Goal: Complete application form

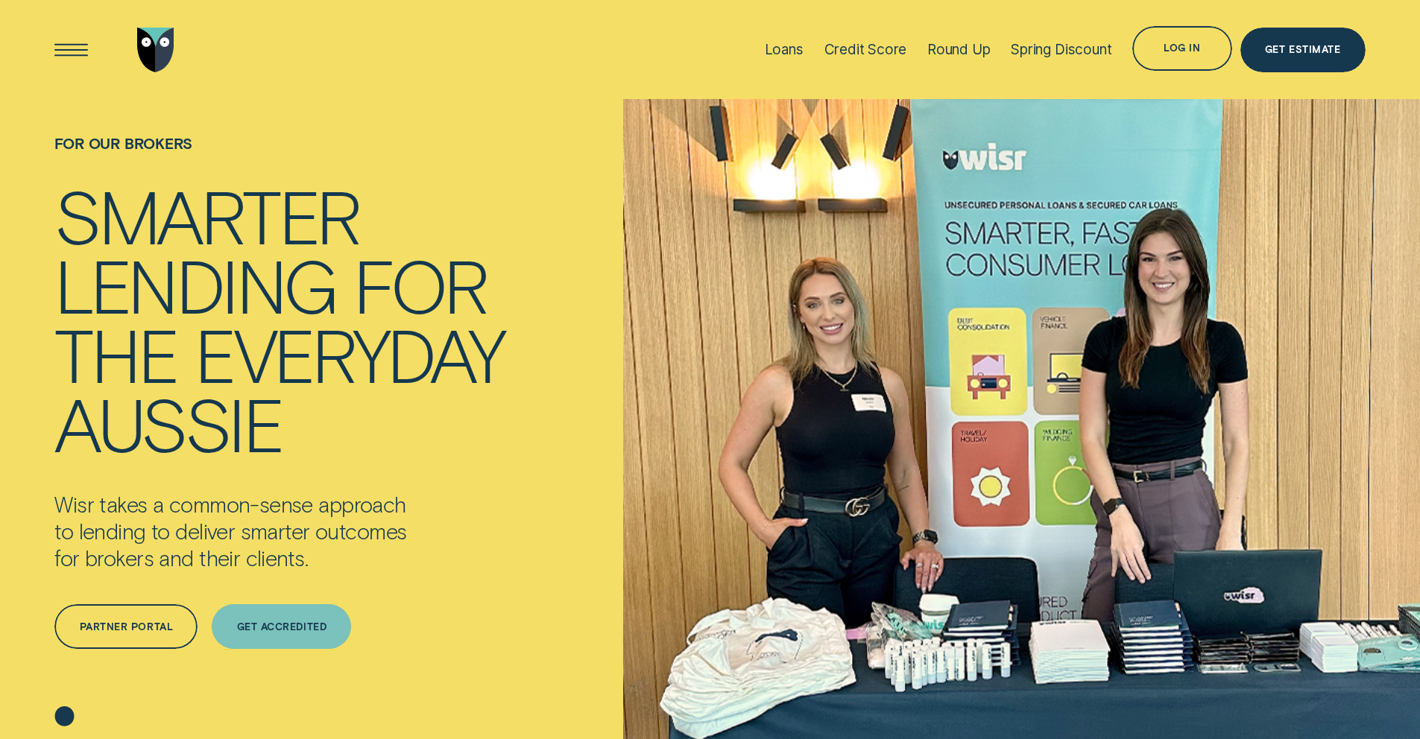
click at [256, 637] on div "Get Accredited" at bounding box center [281, 626] width 139 height 45
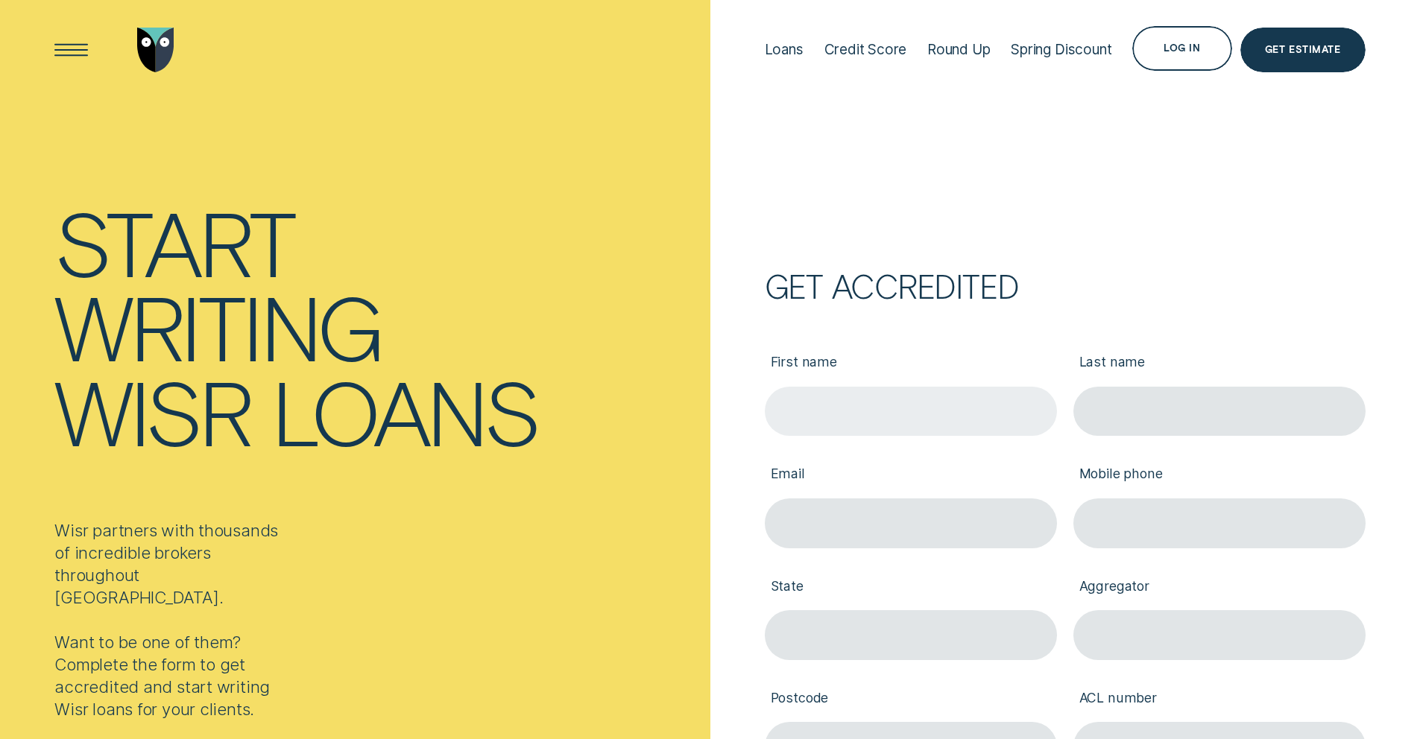
click at [919, 402] on input "First name" at bounding box center [911, 412] width 292 height 50
type input "Chathumini"
click at [1122, 408] on input "Last name" at bounding box center [1219, 412] width 292 height 50
type input "Samarawickrama"
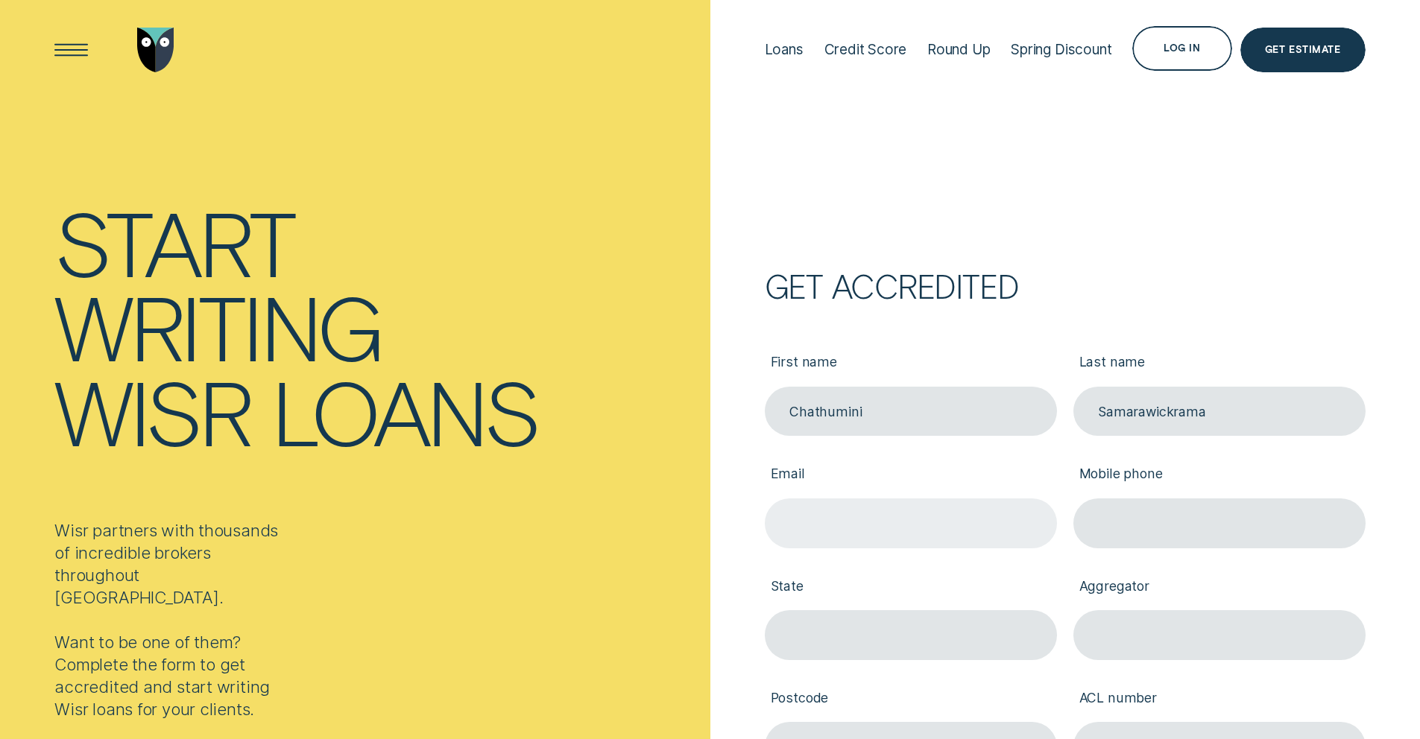
click at [873, 499] on input "Email" at bounding box center [911, 524] width 292 height 50
type input "chathu@finversecapital.com.au"
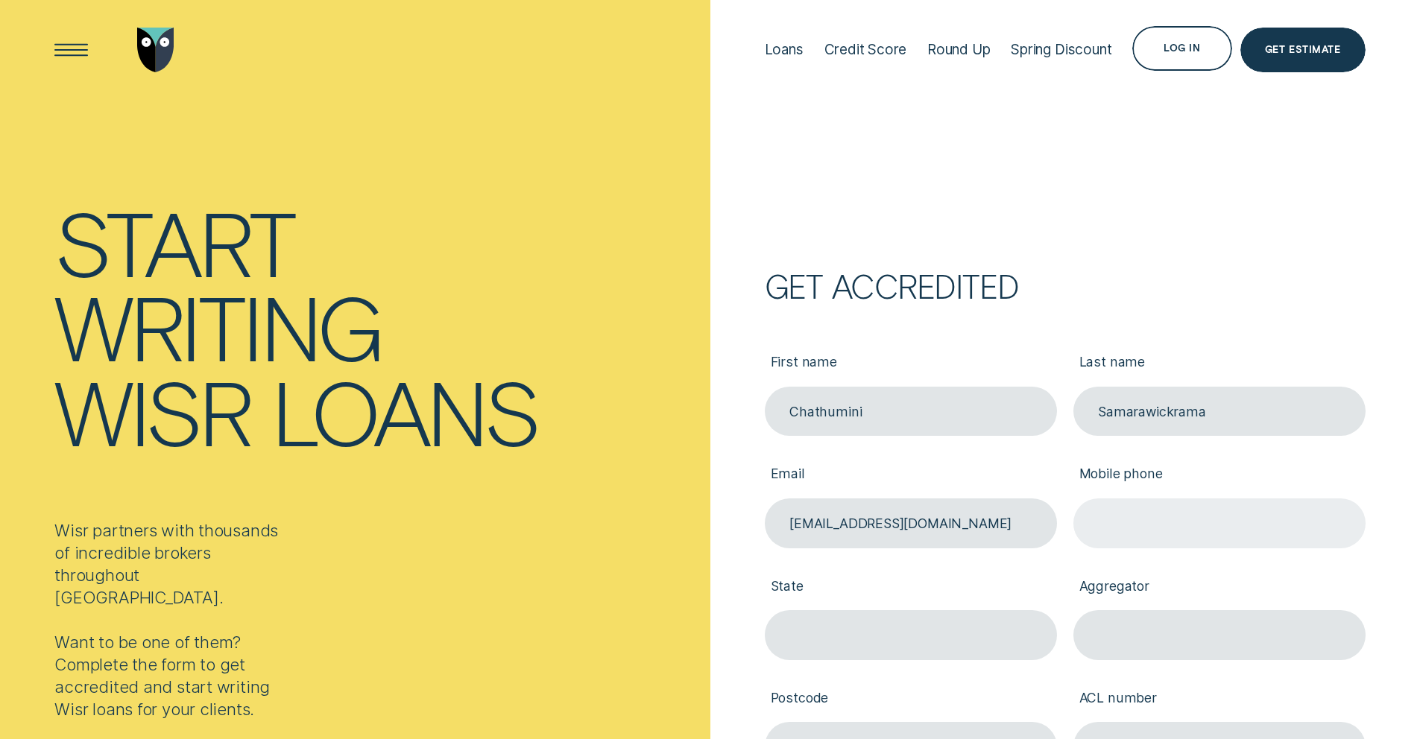
click at [1122, 528] on input "Mobile phone" at bounding box center [1219, 524] width 292 height 50
type input "0413277255"
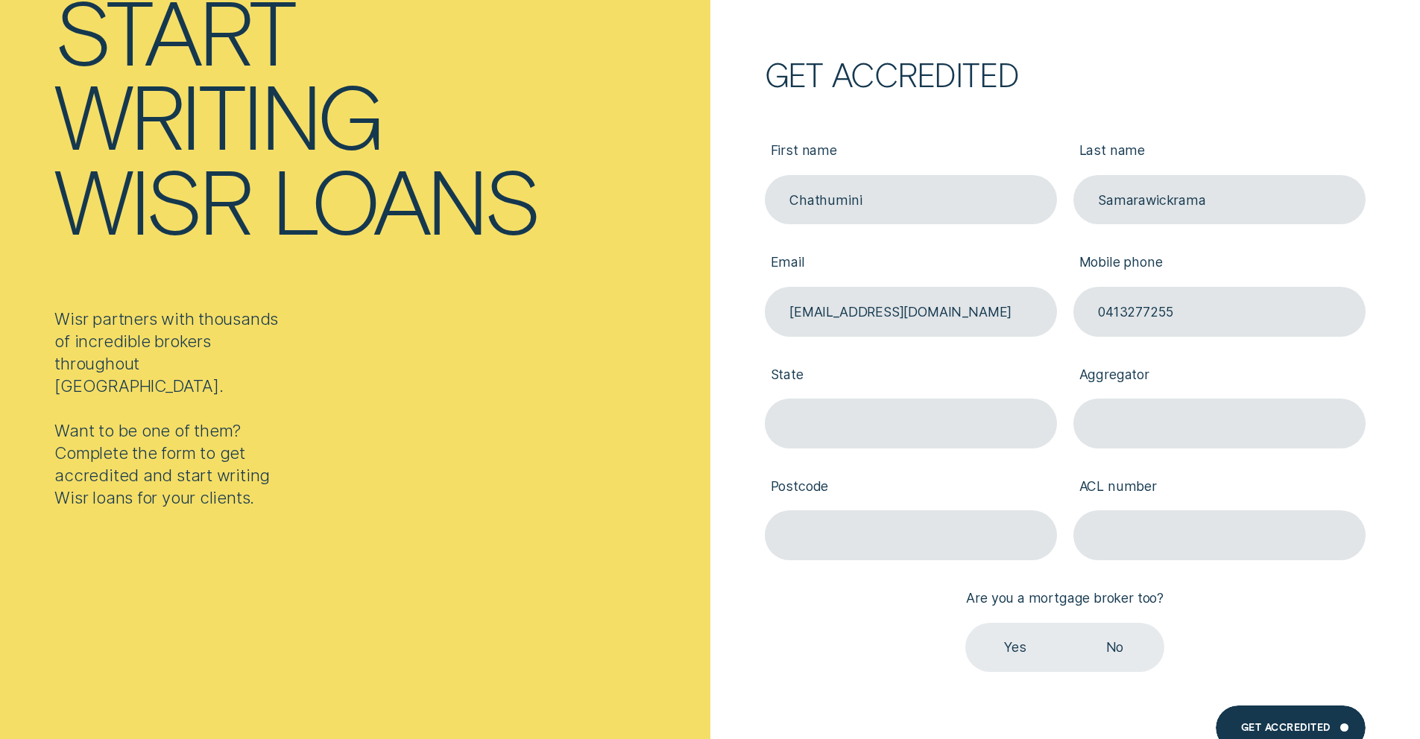
scroll to position [227, 0]
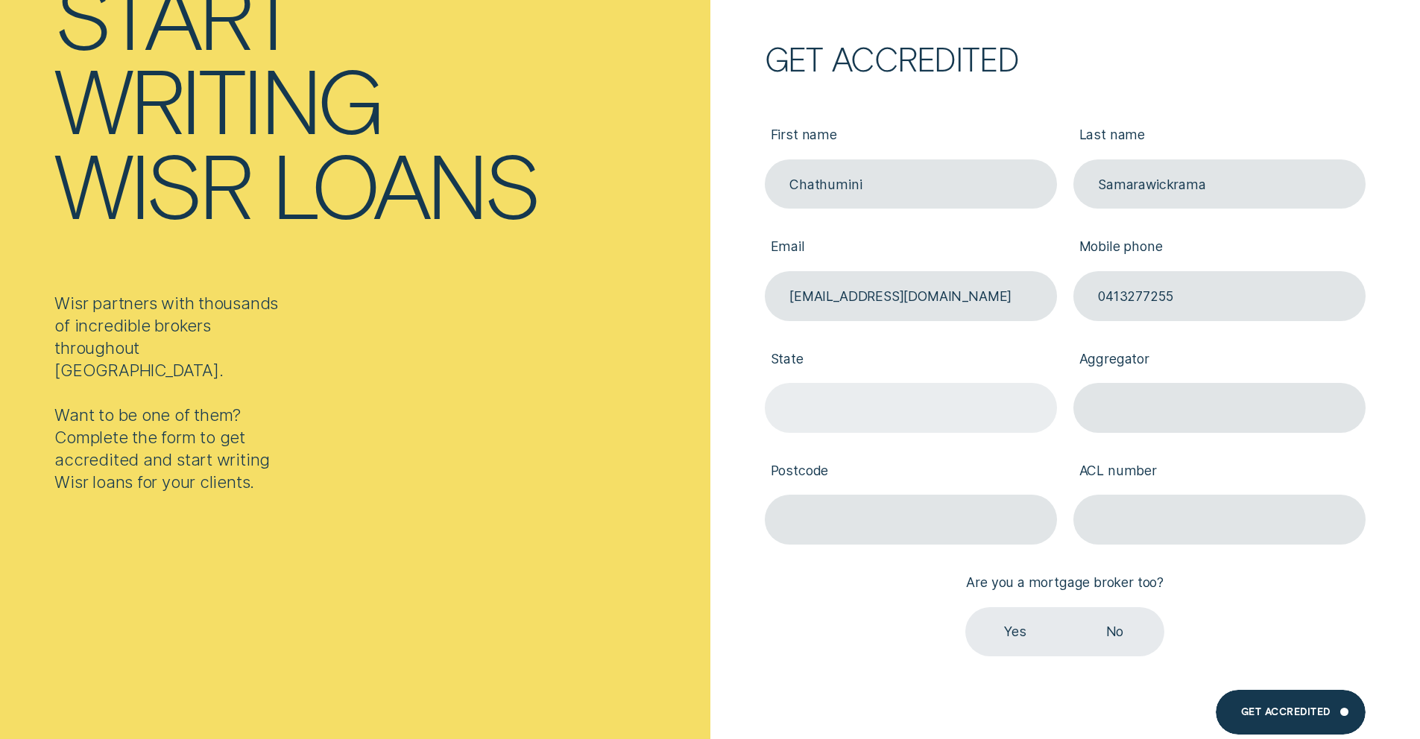
click at [812, 416] on input "State" at bounding box center [911, 408] width 292 height 50
type input "VIC"
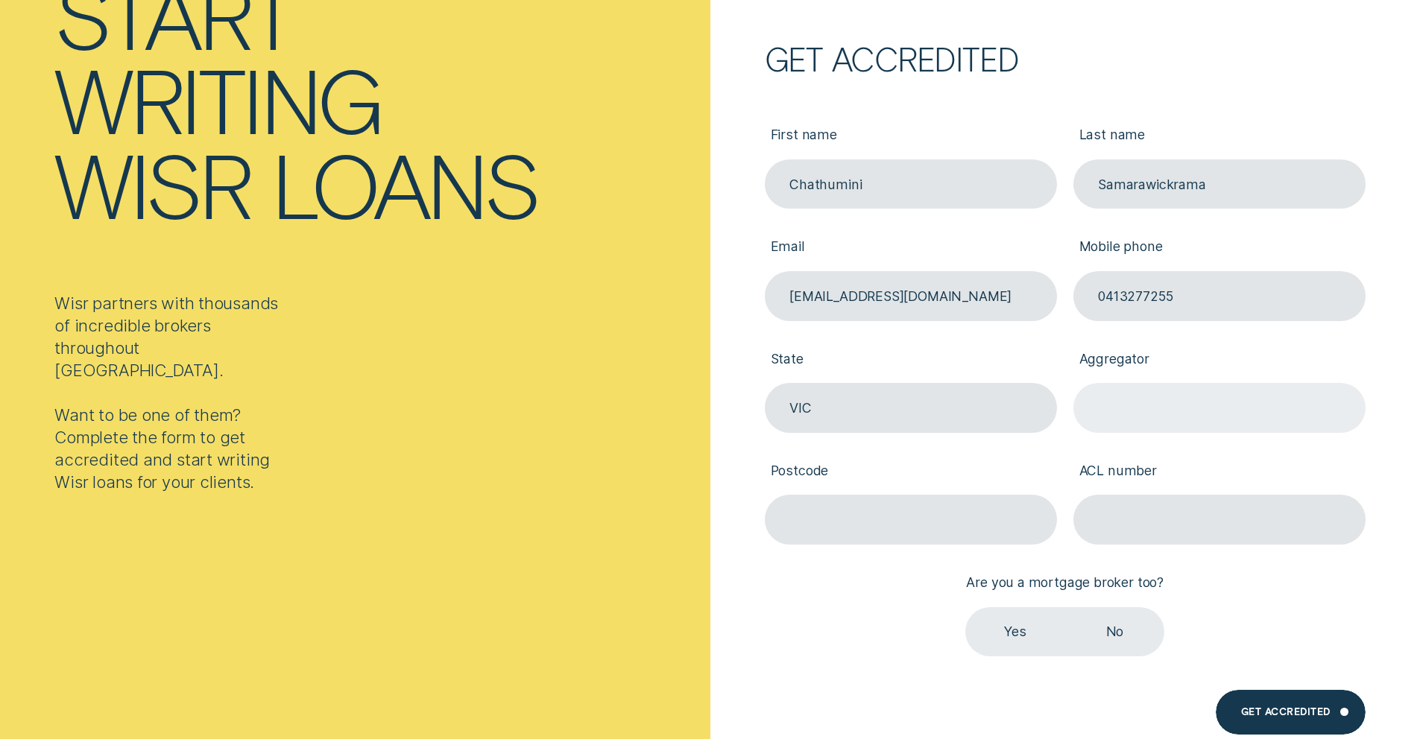
click at [1195, 414] on input "Aggregator" at bounding box center [1219, 408] width 292 height 50
type input "LMG"
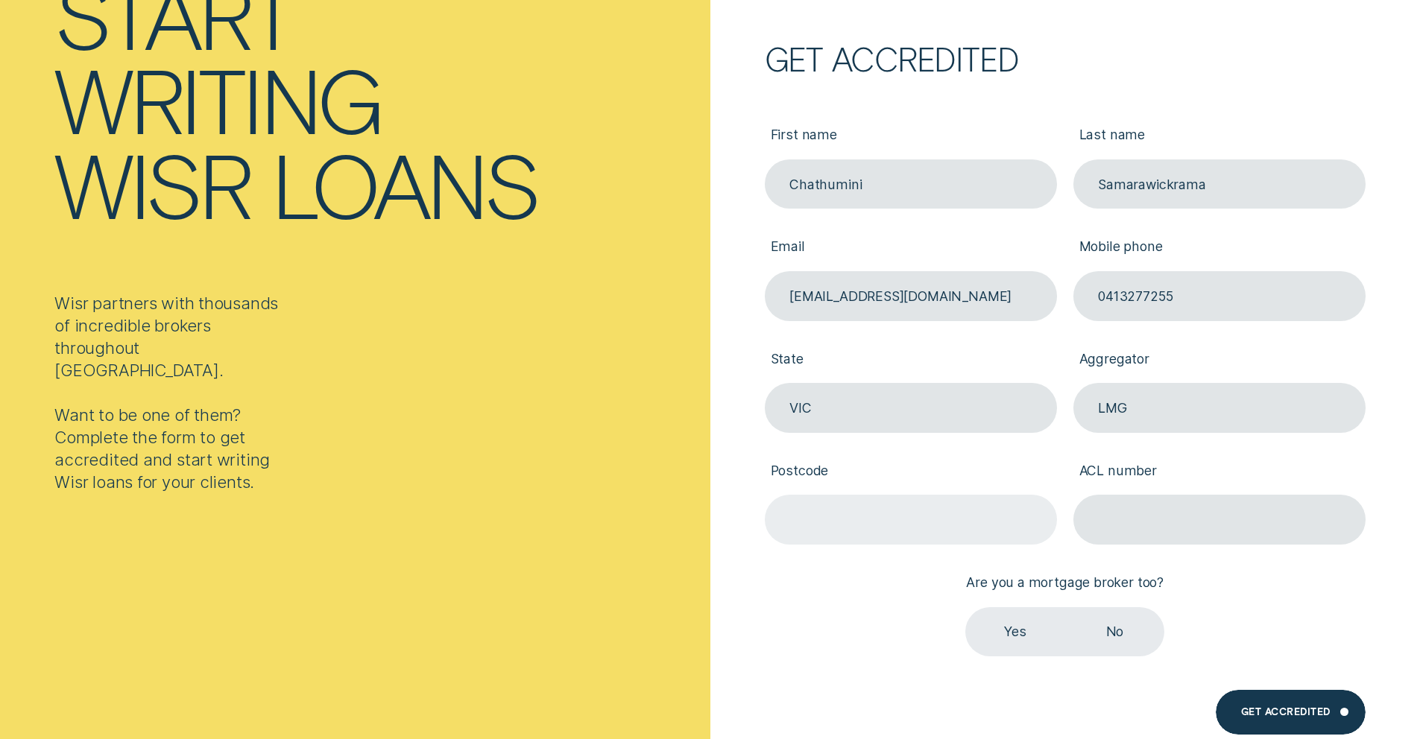
click at [806, 517] on input "Postcode" at bounding box center [911, 520] width 292 height 50
click at [806, 508] on input "Postcode" at bounding box center [911, 520] width 292 height 50
type input "3175"
click at [1175, 504] on input "ACL number" at bounding box center [1219, 520] width 292 height 50
type input "517192"
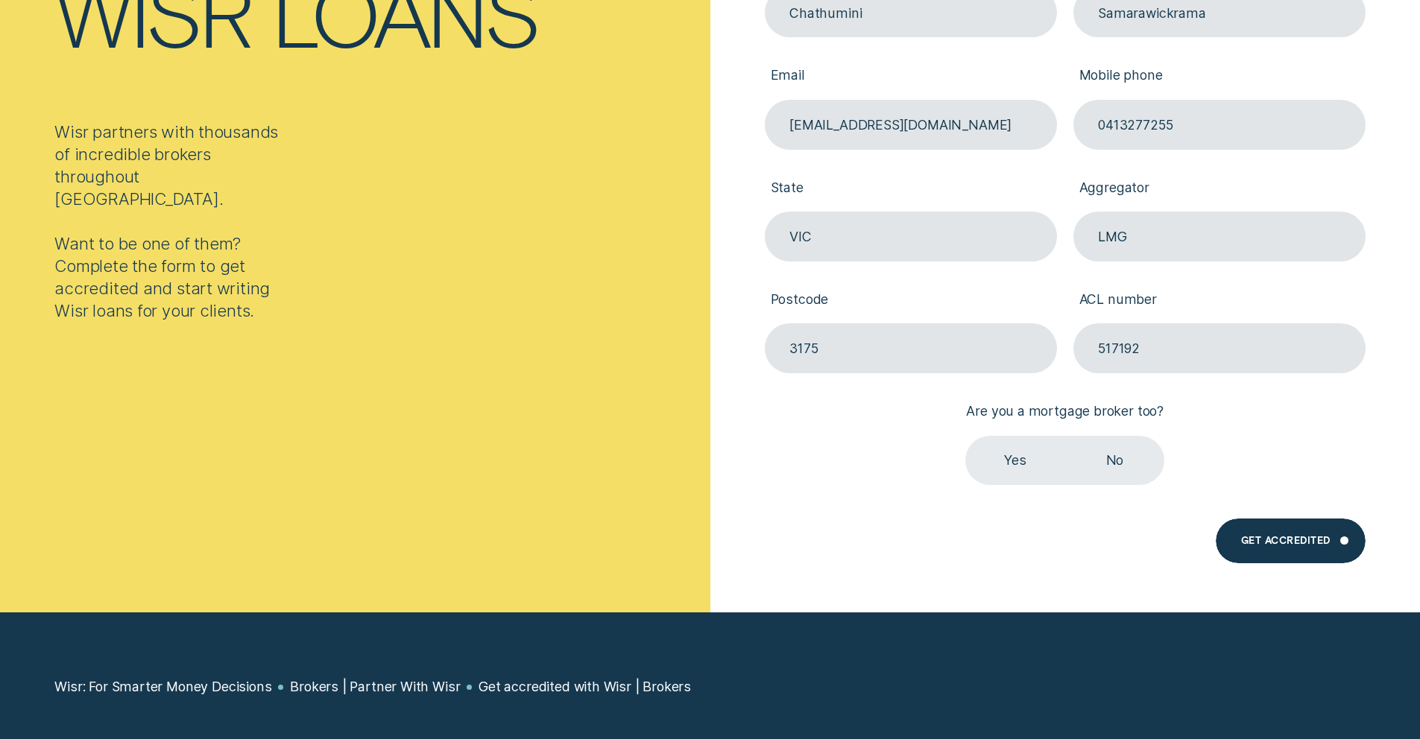
scroll to position [444, 0]
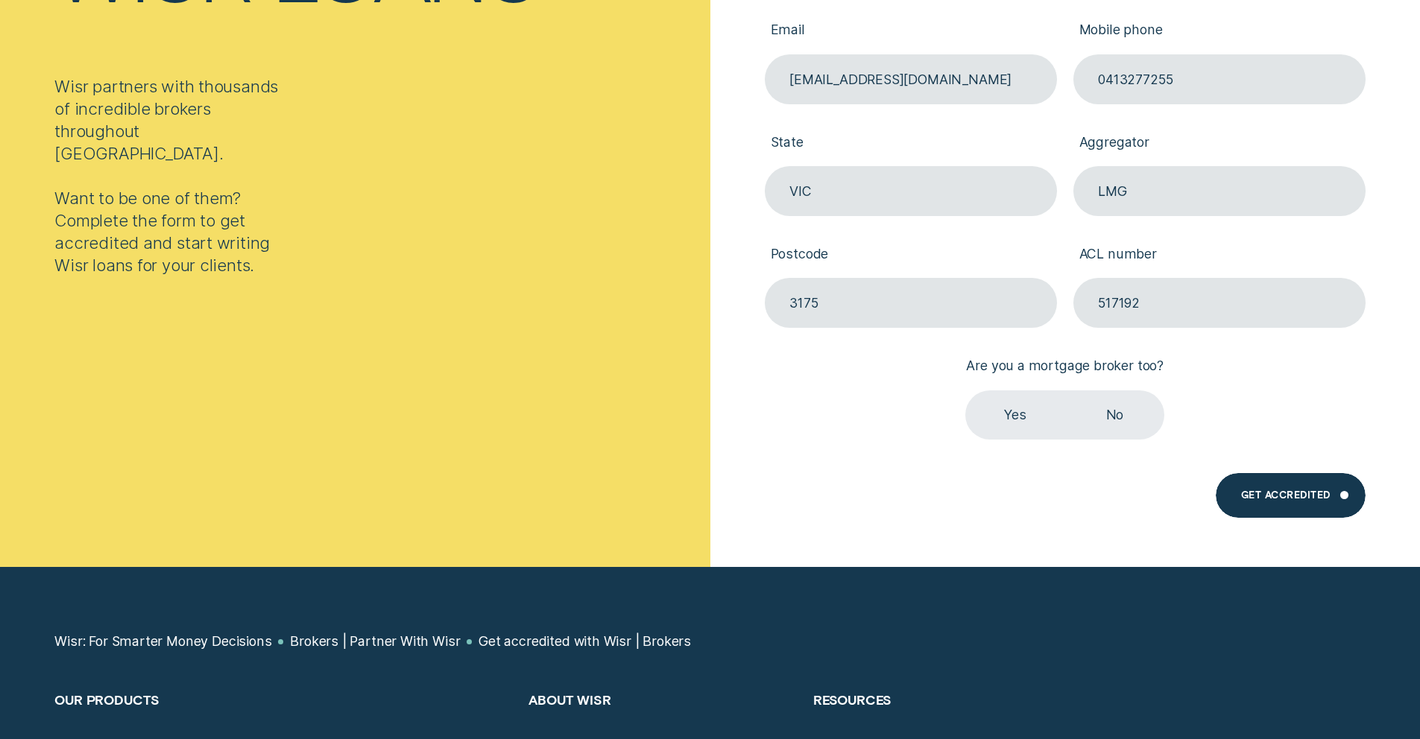
click at [999, 417] on label "Yes" at bounding box center [1014, 416] width 99 height 50
click at [965, 391] on input "Yes" at bounding box center [965, 391] width 0 height 0
click at [1297, 493] on div "Get Accredited" at bounding box center [1285, 497] width 89 height 9
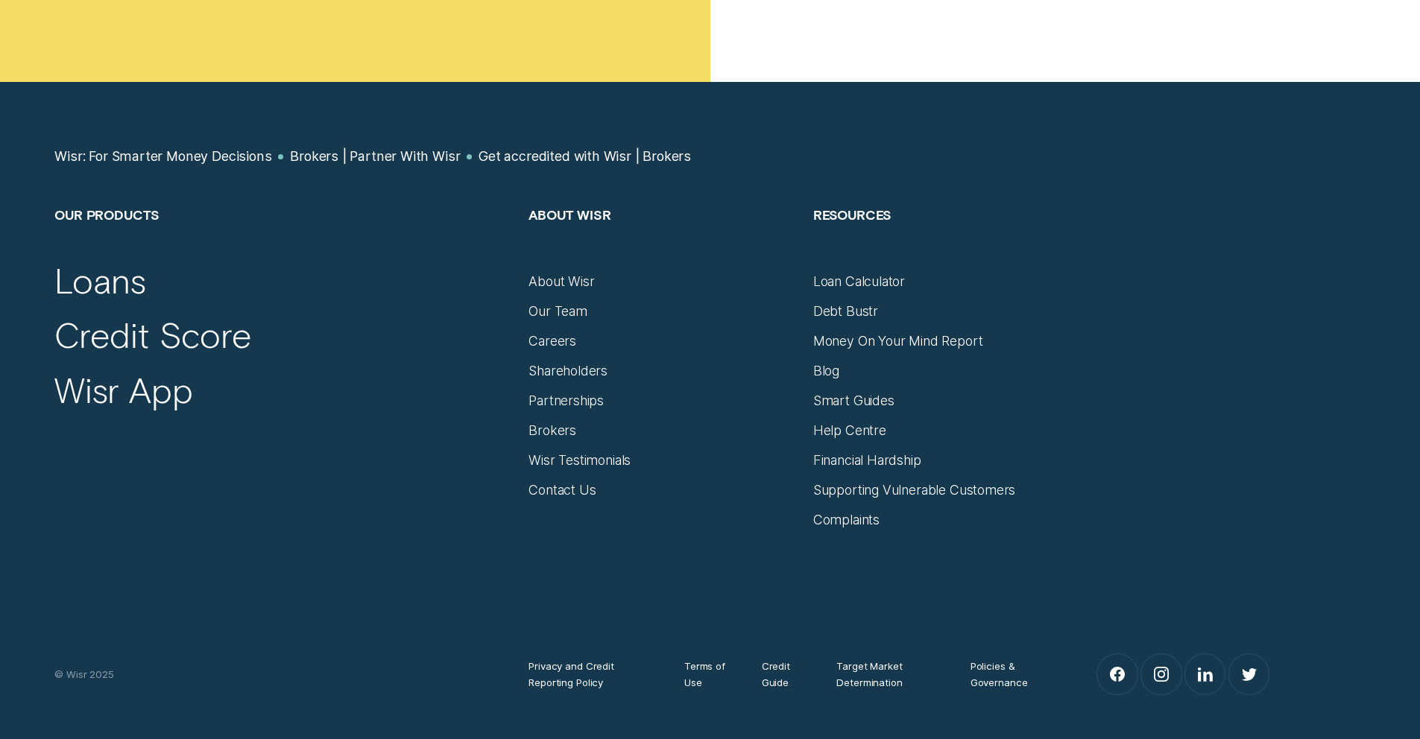
scroll to position [759, 0]
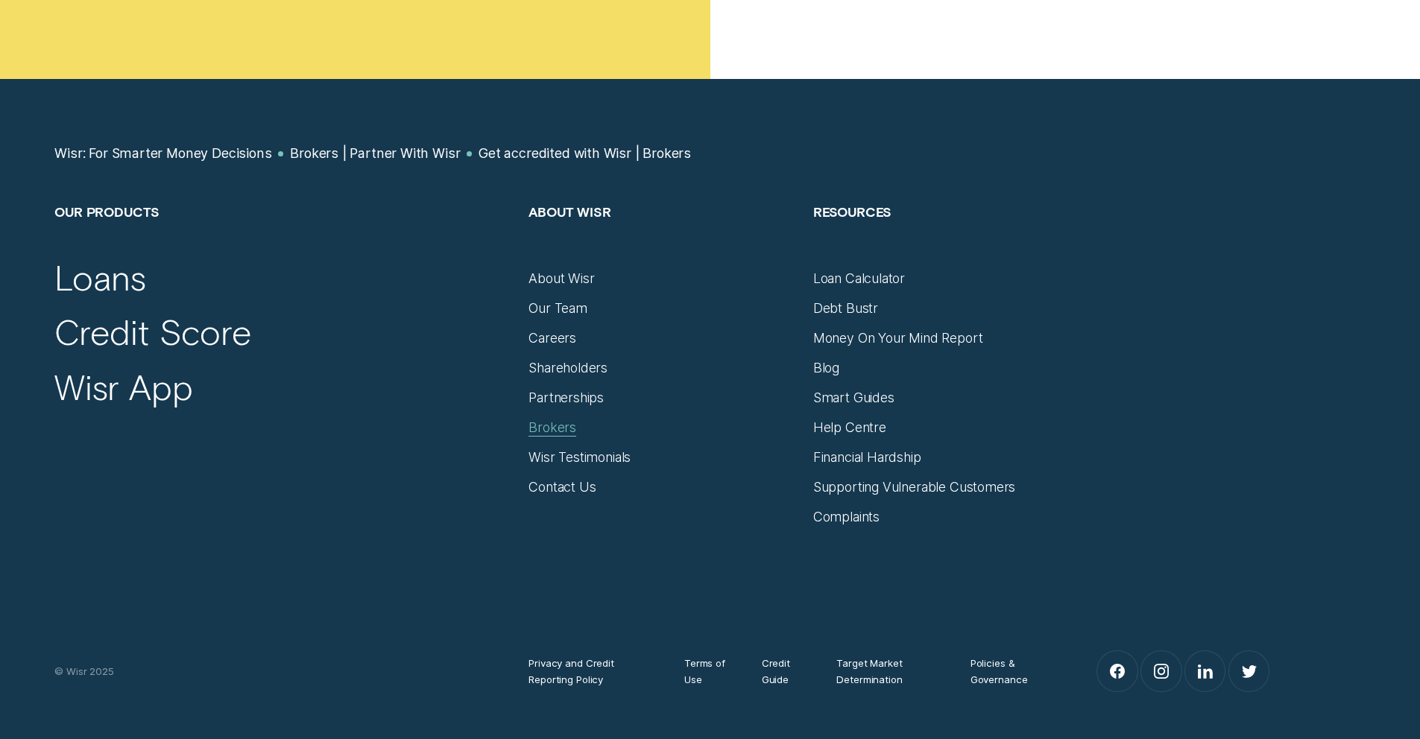
click at [544, 431] on div "Brokers" at bounding box center [552, 428] width 48 height 16
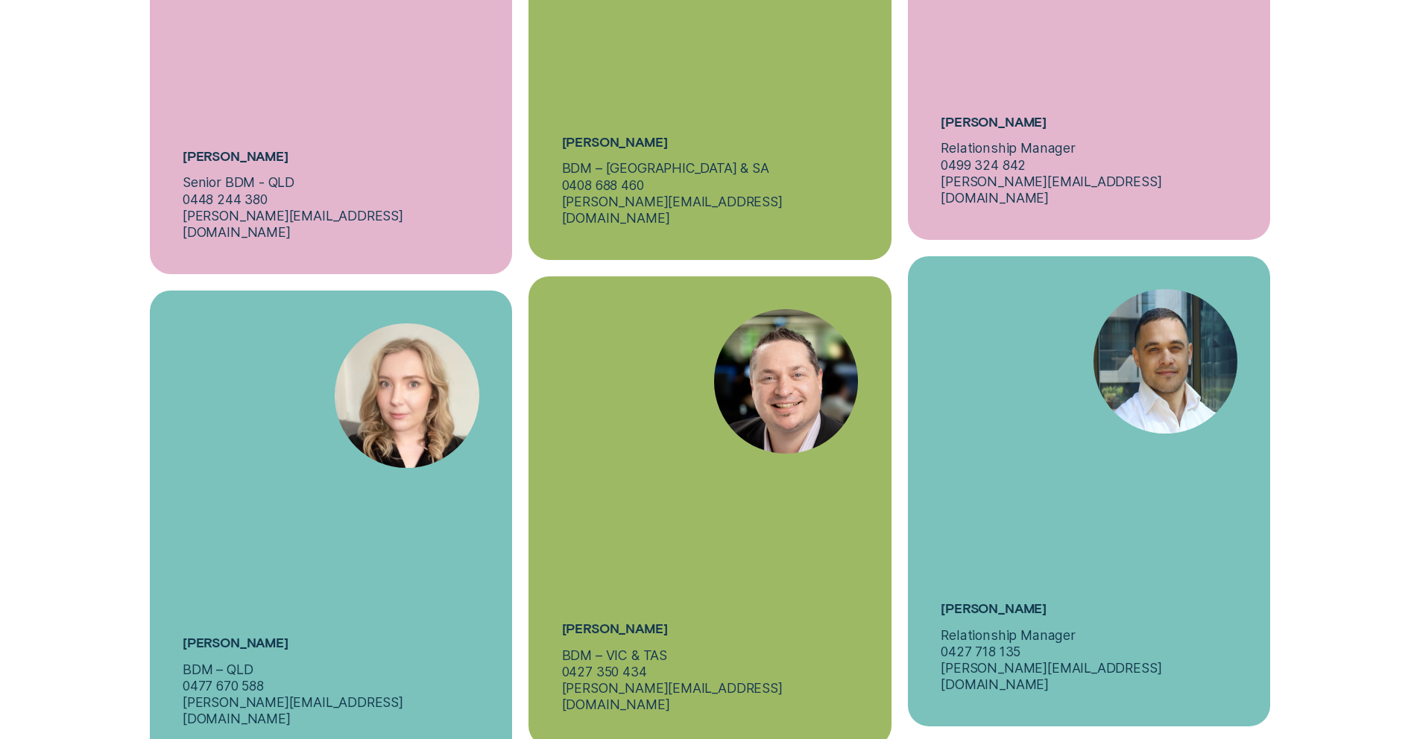
scroll to position [5869, 0]
